Goal: Information Seeking & Learning: Learn about a topic

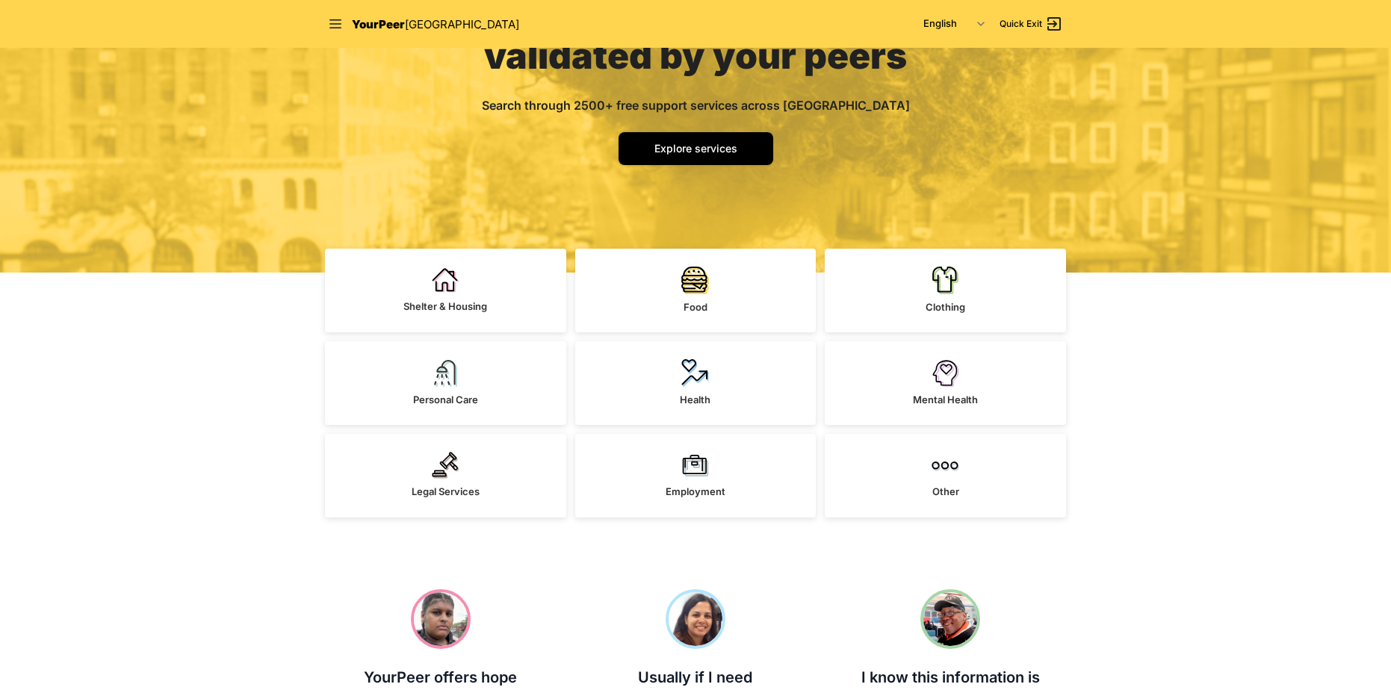
scroll to position [224, 0]
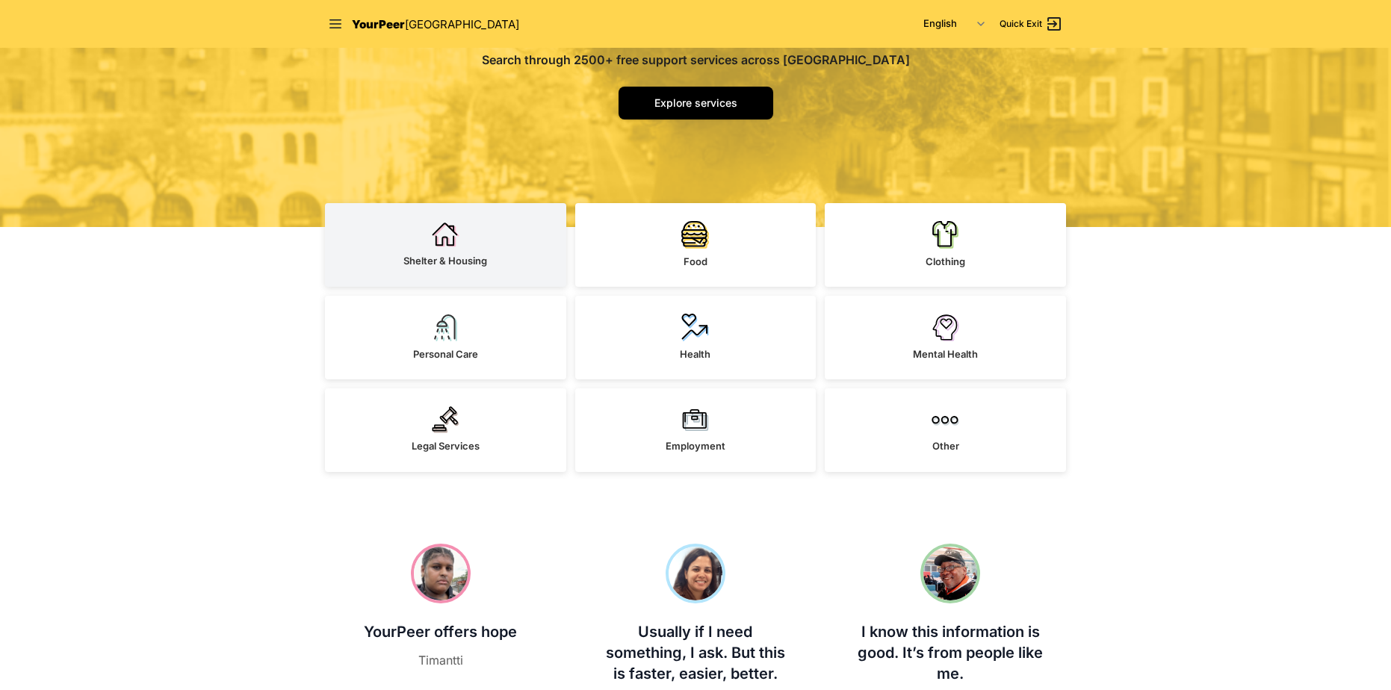
click at [421, 227] on link "Shelter & Housing" at bounding box center [445, 245] width 241 height 84
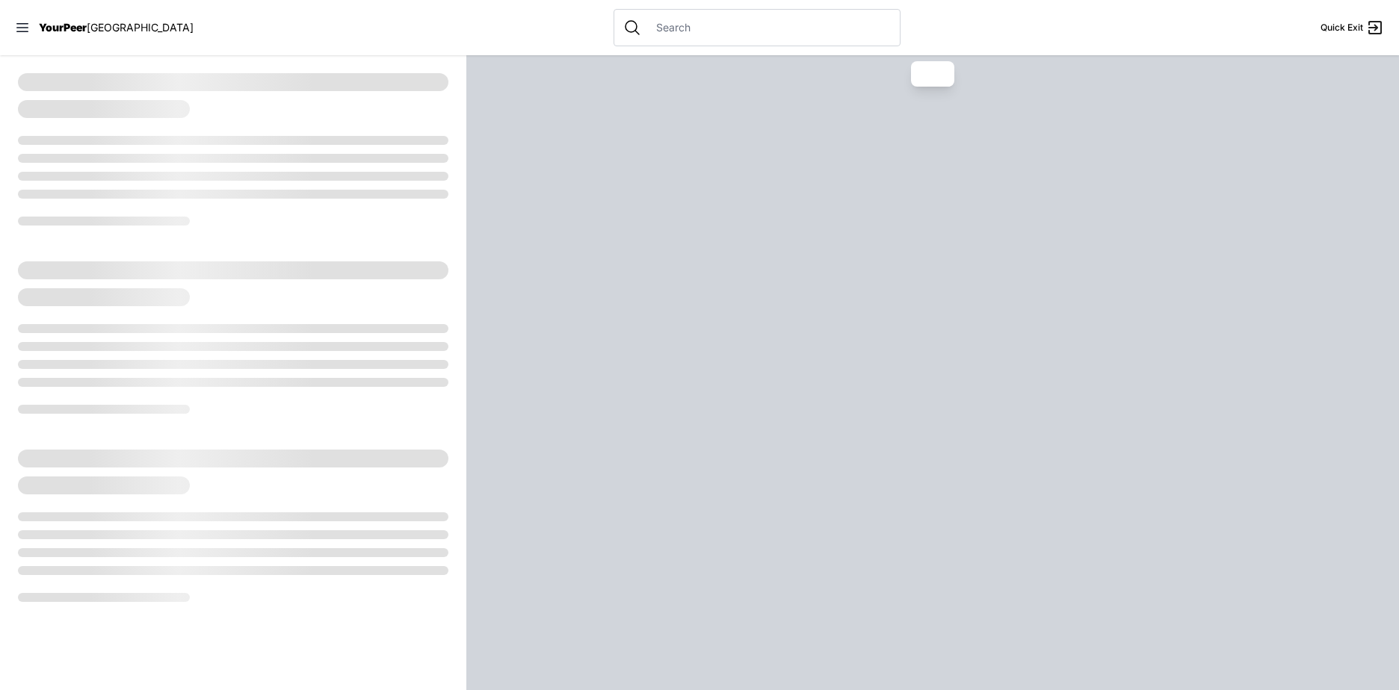
select select "recentlyUpdated"
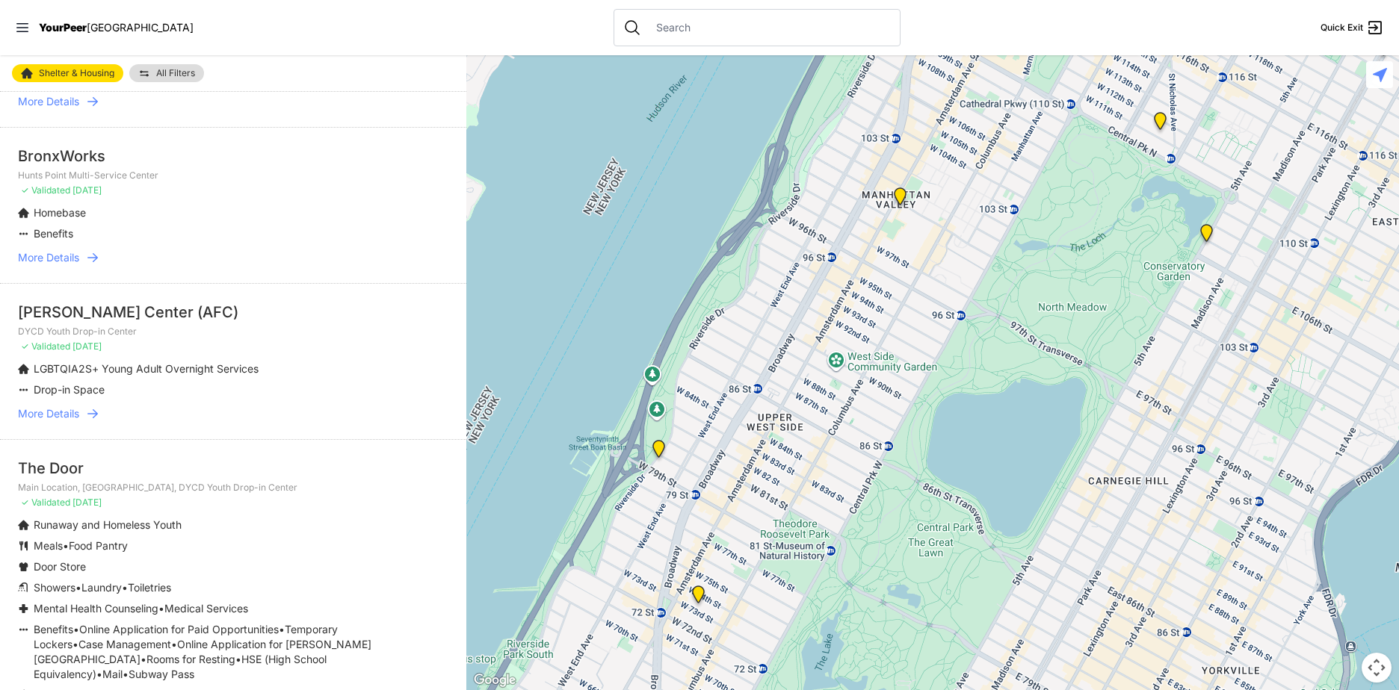
scroll to position [1196, 0]
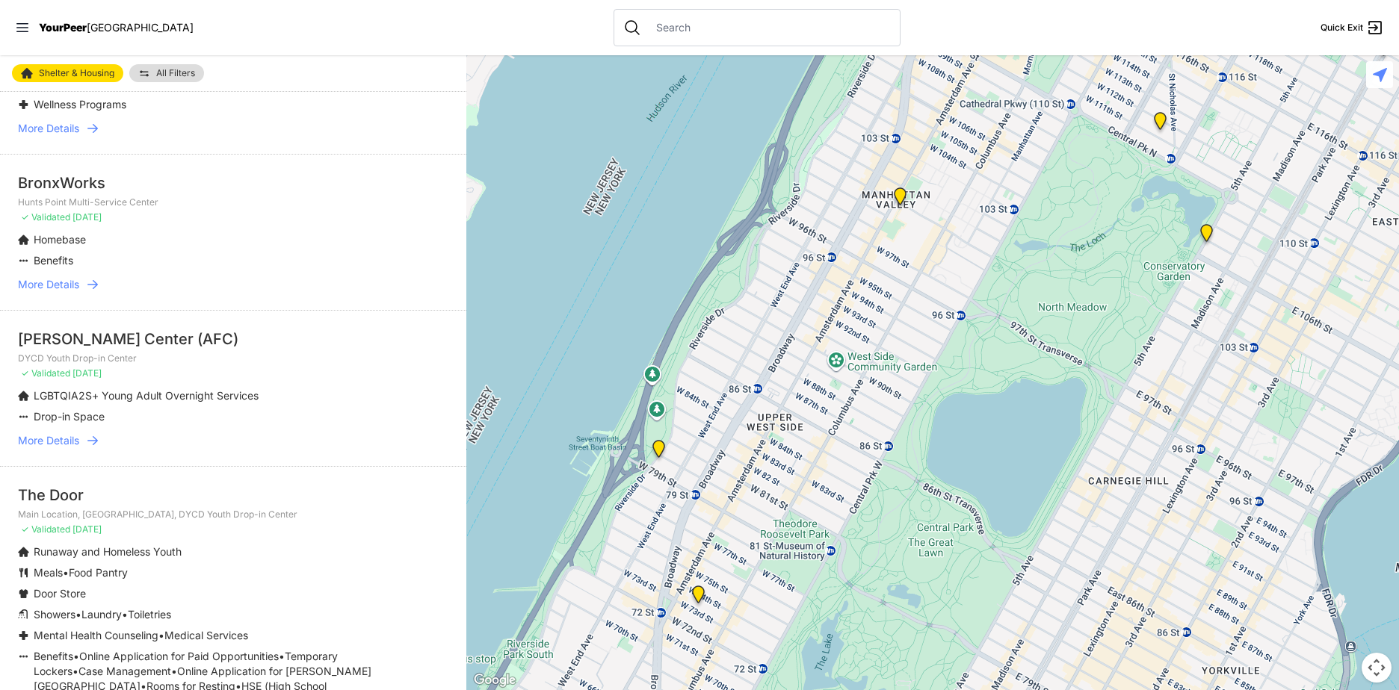
click at [58, 277] on span "More Details" at bounding box center [48, 284] width 61 height 15
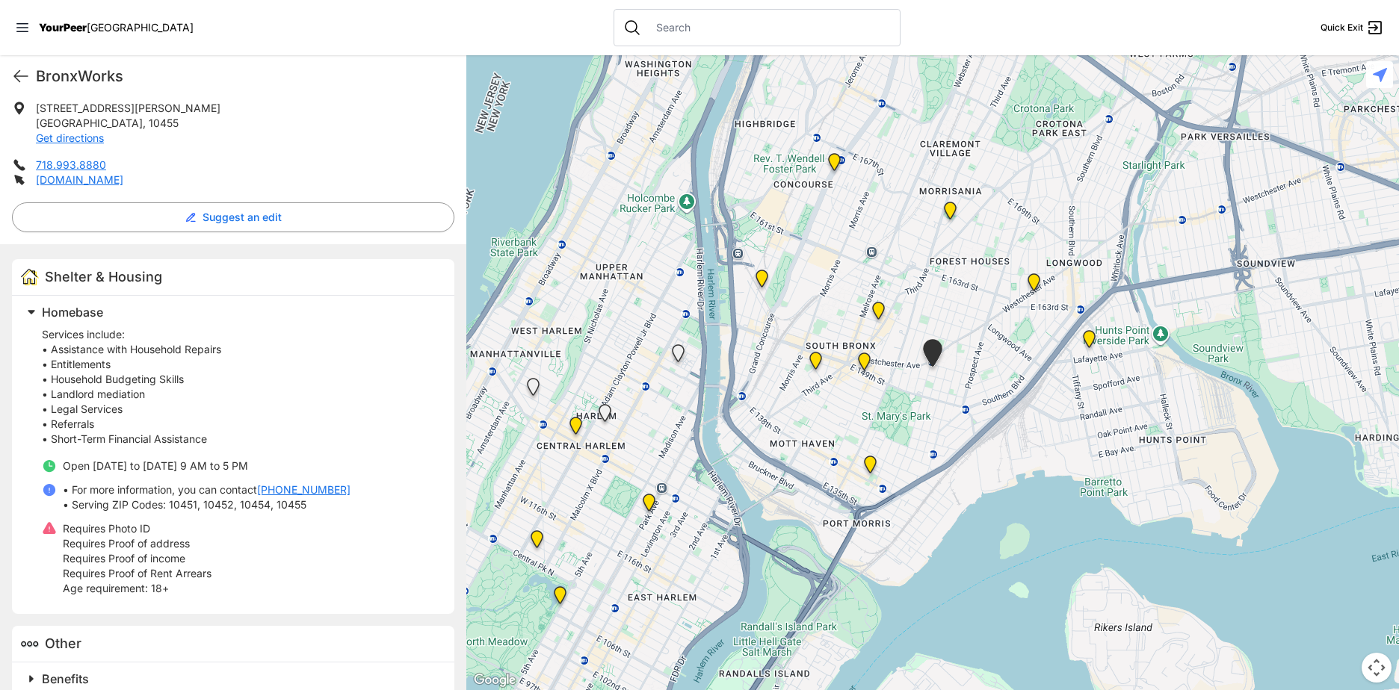
scroll to position [299, 0]
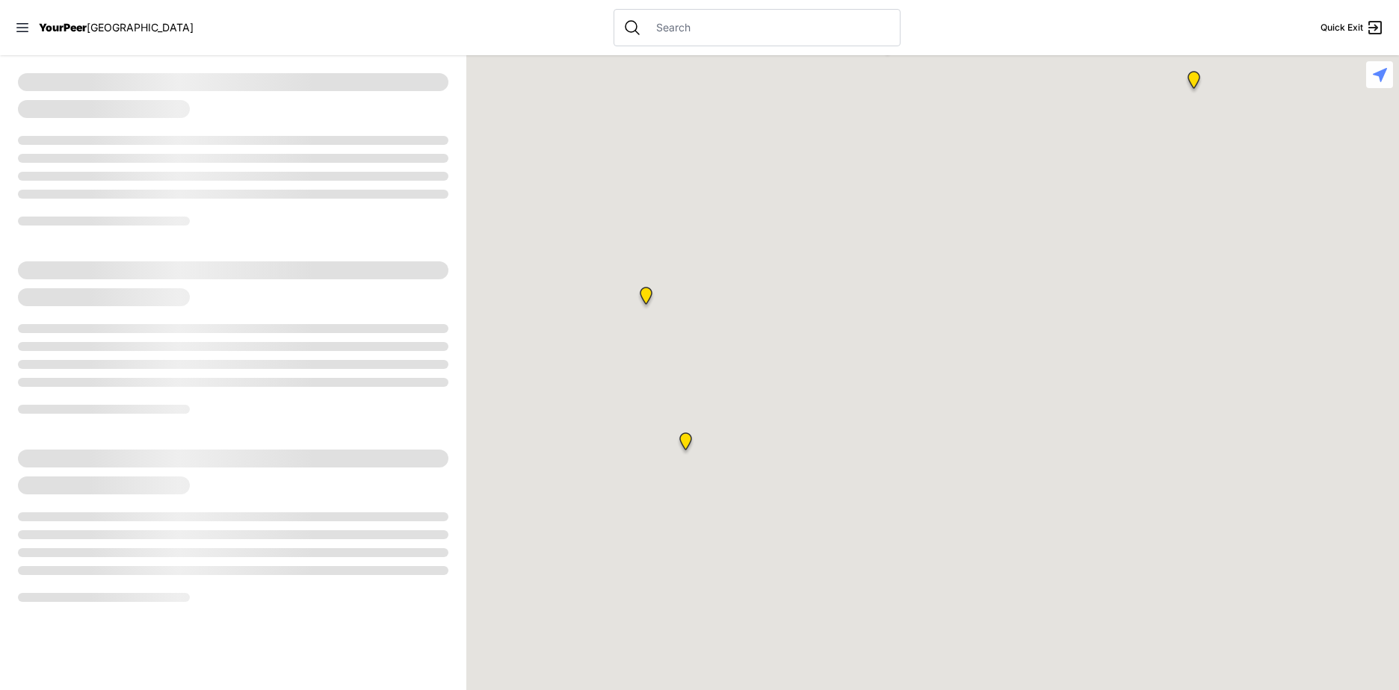
select select "recentlyUpdated"
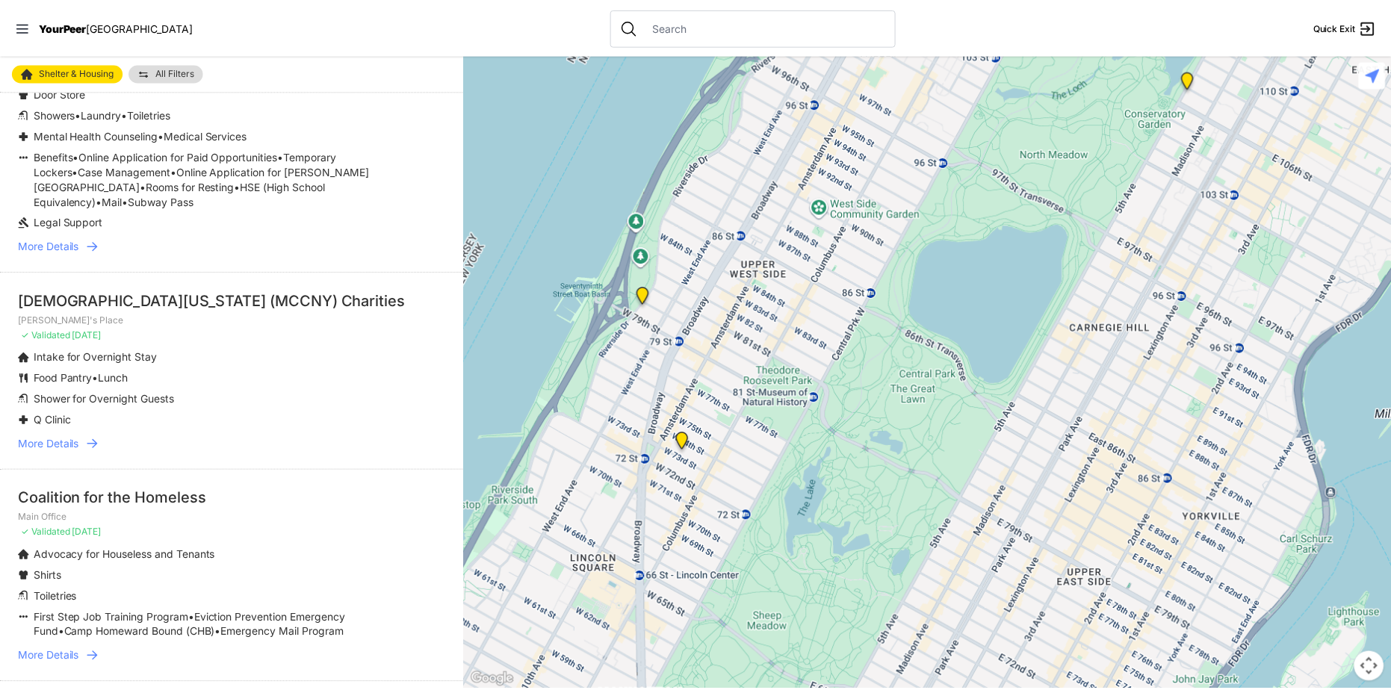
scroll to position [1793, 0]
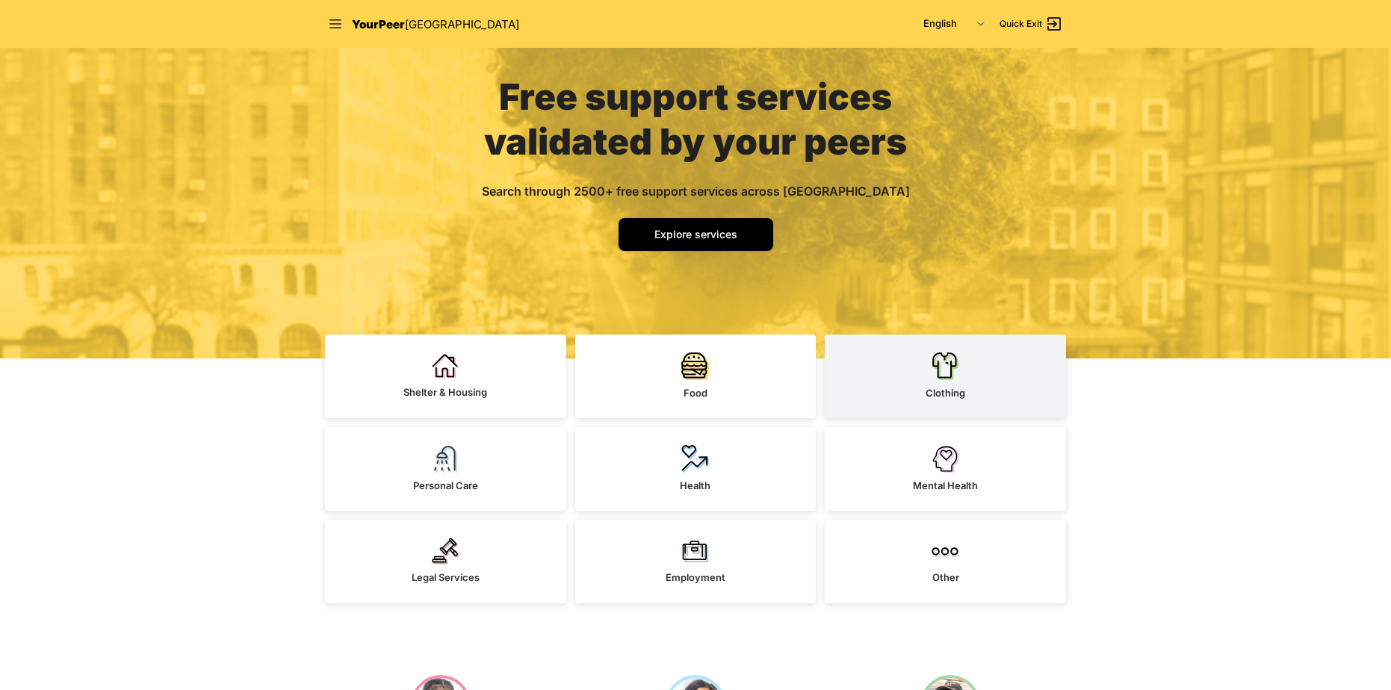
scroll to position [224, 0]
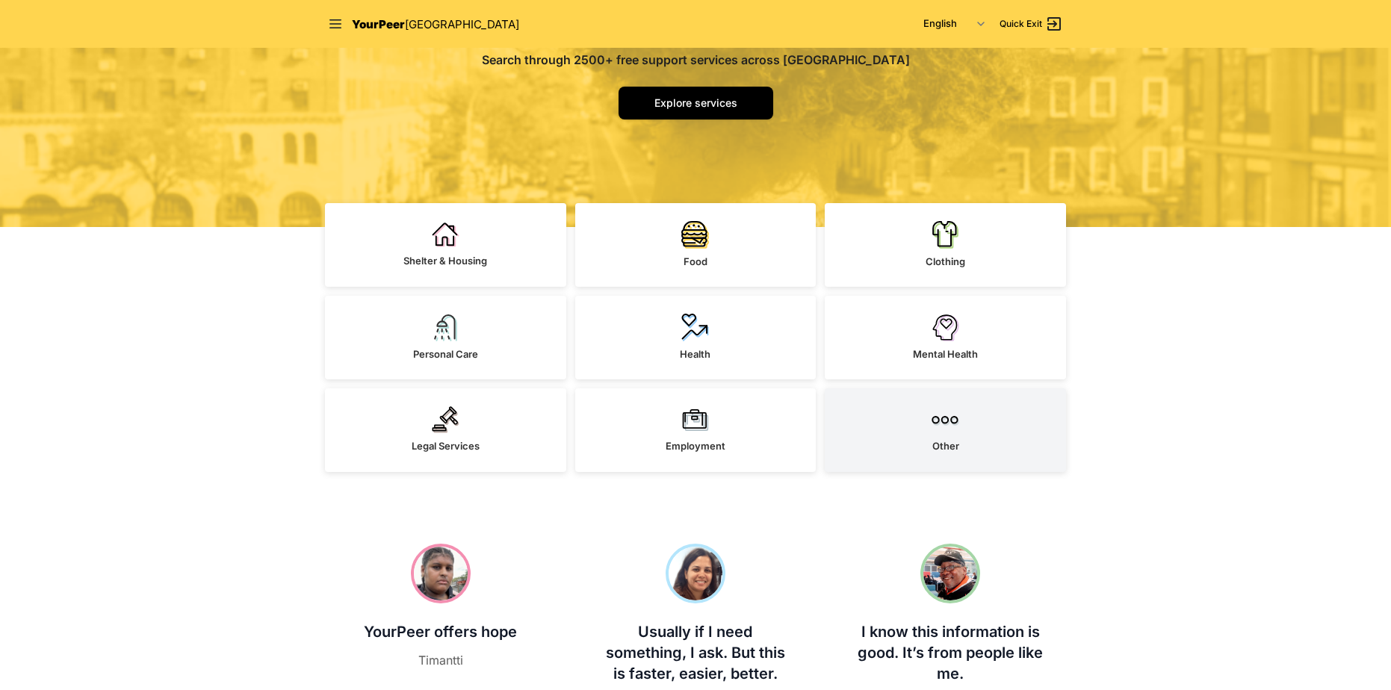
click at [961, 418] on link "Other" at bounding box center [945, 431] width 241 height 84
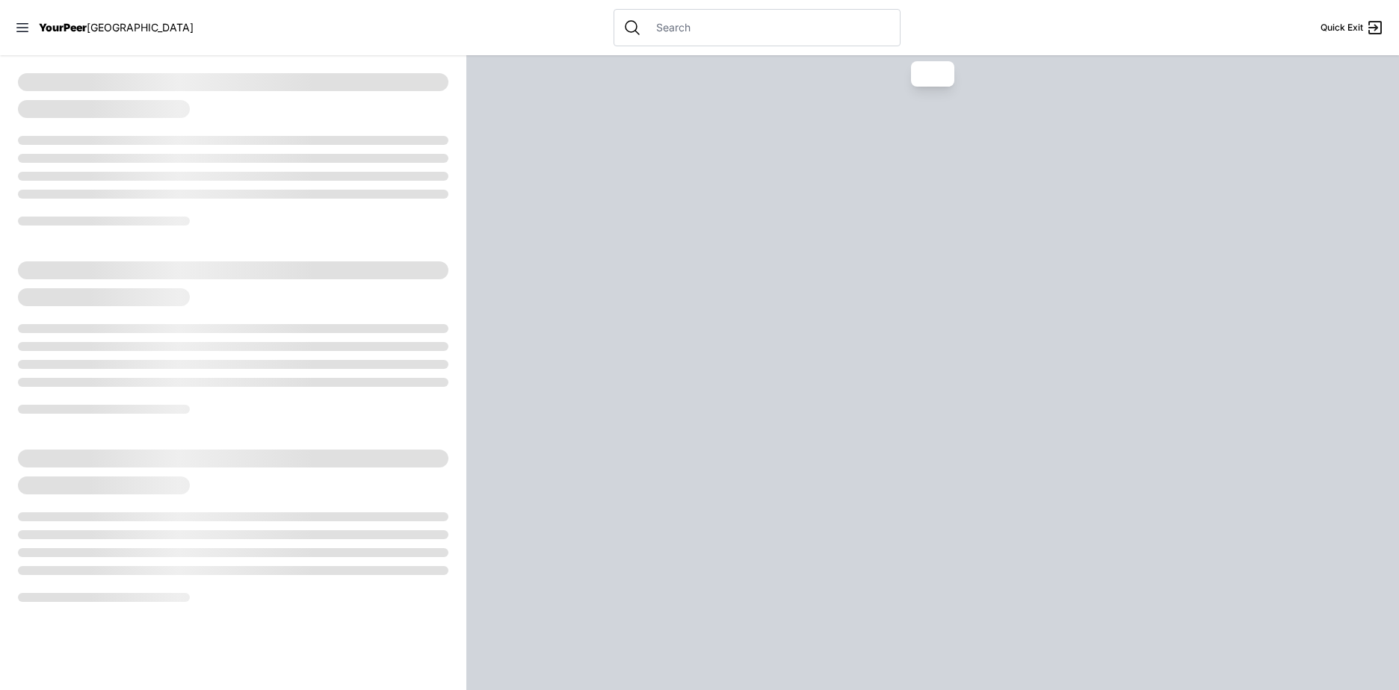
select select "recentlyUpdated"
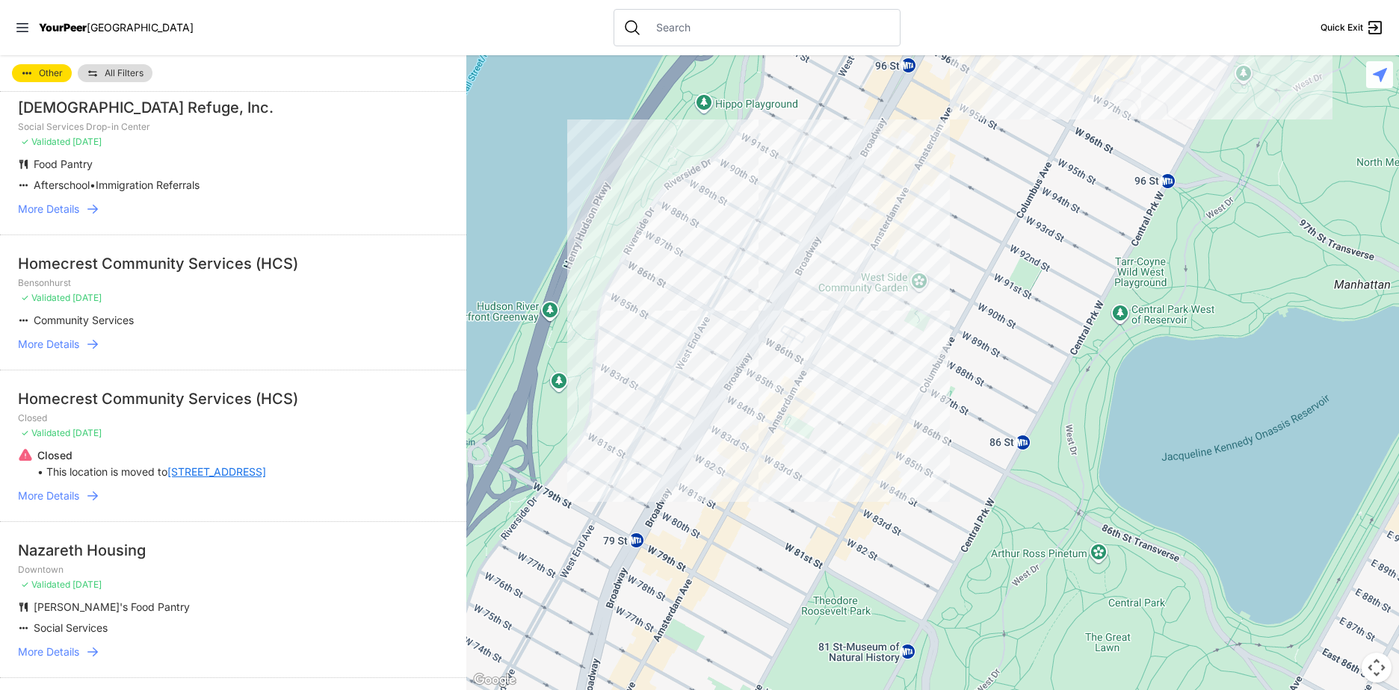
scroll to position [1719, 0]
